Goal: Use online tool/utility: Utilize a website feature to perform a specific function

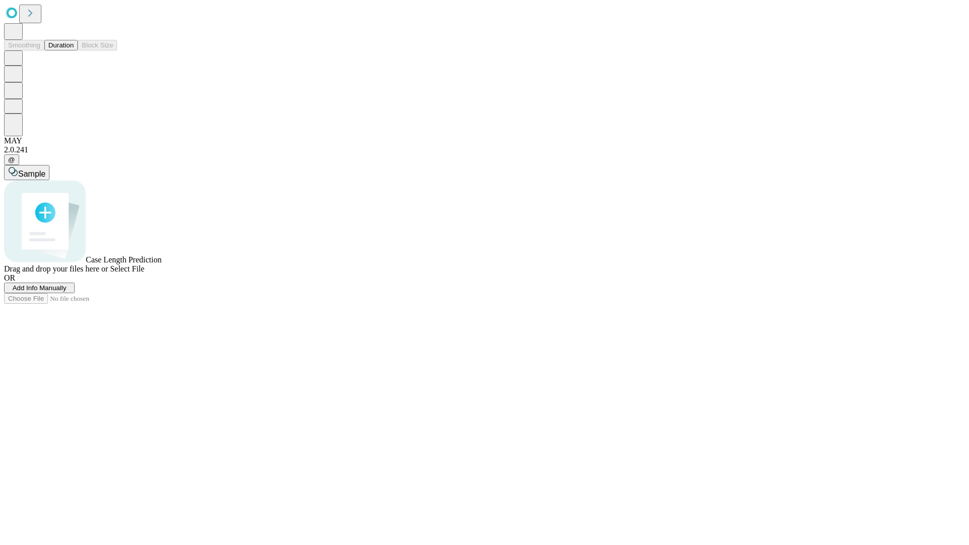
click at [74, 50] on button "Duration" at bounding box center [60, 45] width 33 height 11
click at [144, 273] on span "Select File" at bounding box center [127, 268] width 34 height 9
